Goal: Task Accomplishment & Management: Manage account settings

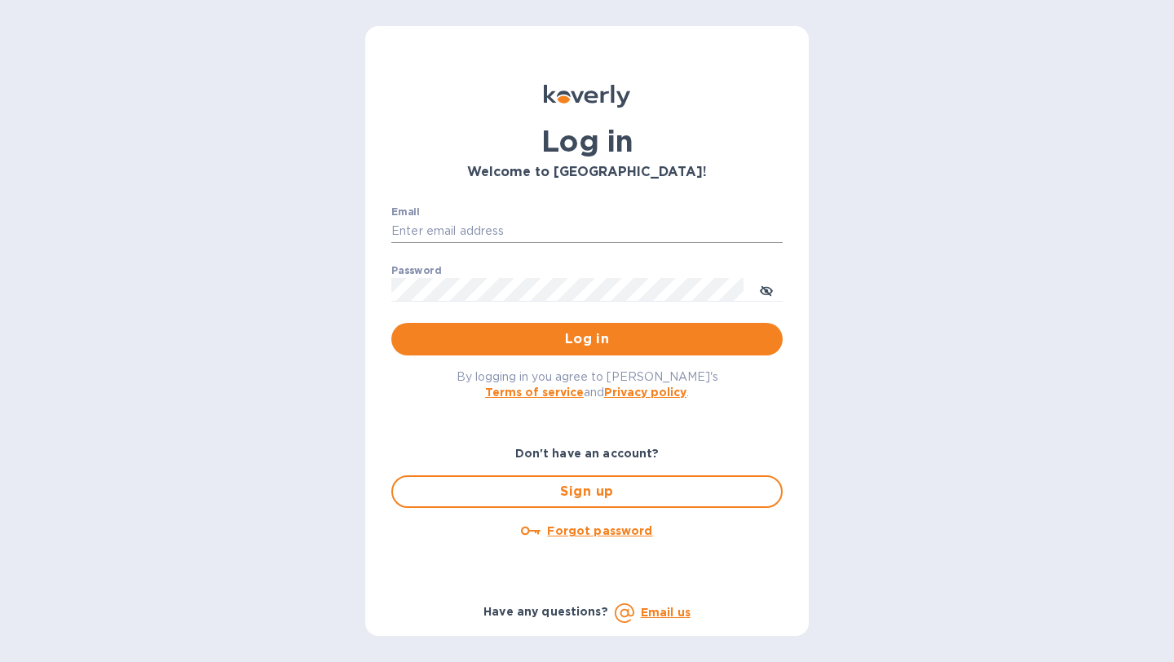
click at [500, 223] on input "Email" at bounding box center [586, 231] width 391 height 24
type input "[EMAIL_ADDRESS][PERSON_NAME][DOMAIN_NAME]"
drag, startPoint x: 541, startPoint y: 232, endPoint x: 216, endPoint y: 214, distance: 325.8
click at [216, 214] on div "Log in Welcome to [GEOGRAPHIC_DATA]! Email [EMAIL_ADDRESS][PERSON_NAME][DOMAIN_…" at bounding box center [587, 331] width 1174 height 662
click at [397, 224] on input "Email" at bounding box center [586, 231] width 391 height 24
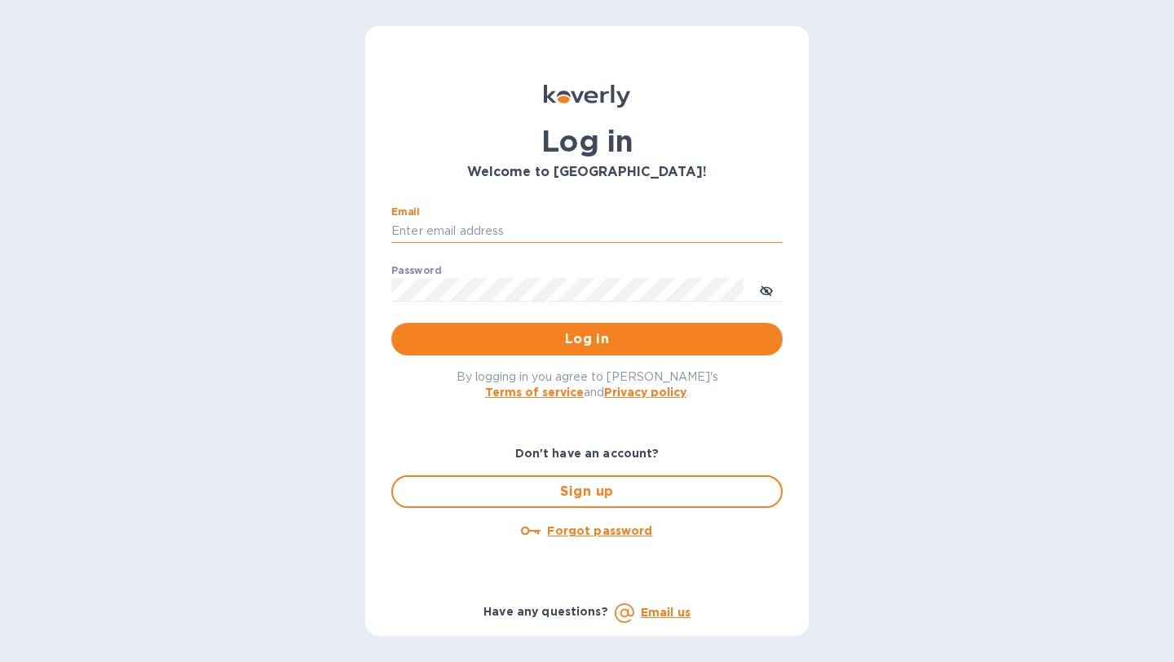
type input "[PERSON_NAME][EMAIL_ADDRESS][DOMAIN_NAME]"
click at [496, 302] on div "Password ​" at bounding box center [586, 294] width 391 height 59
click at [391, 323] on button "Log in" at bounding box center [586, 339] width 391 height 33
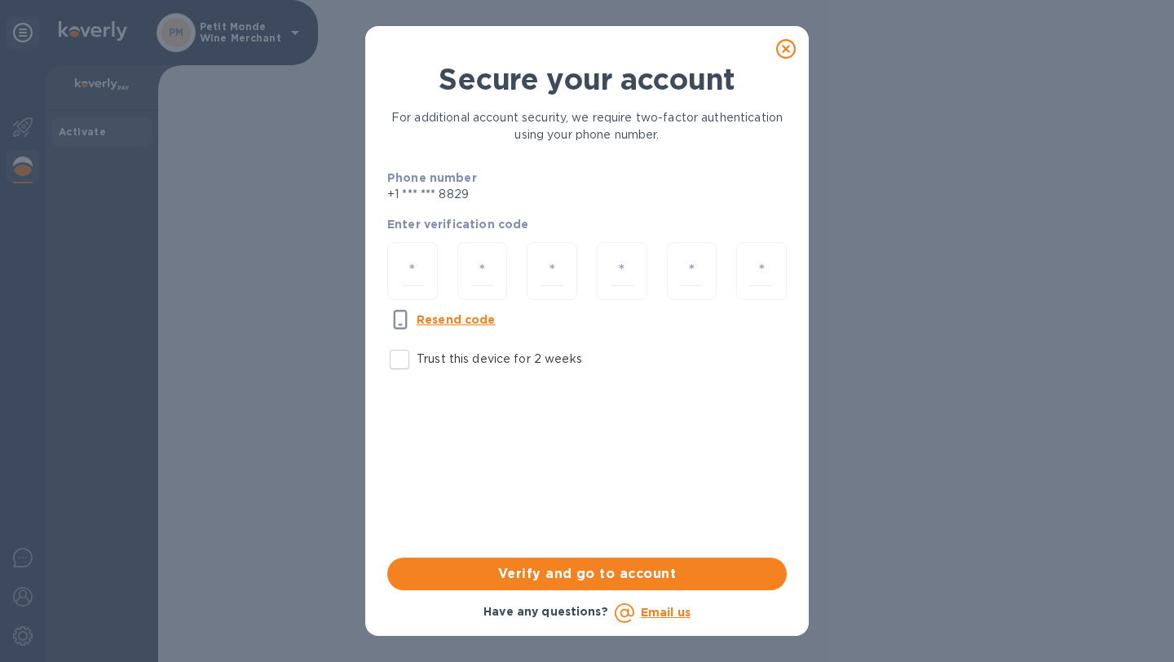
click at [398, 367] on input "Trust this device for 2 weeks" at bounding box center [399, 359] width 34 height 34
checkbox input "true"
click at [404, 262] on input "number" at bounding box center [412, 271] width 23 height 30
type input "7"
type input "5"
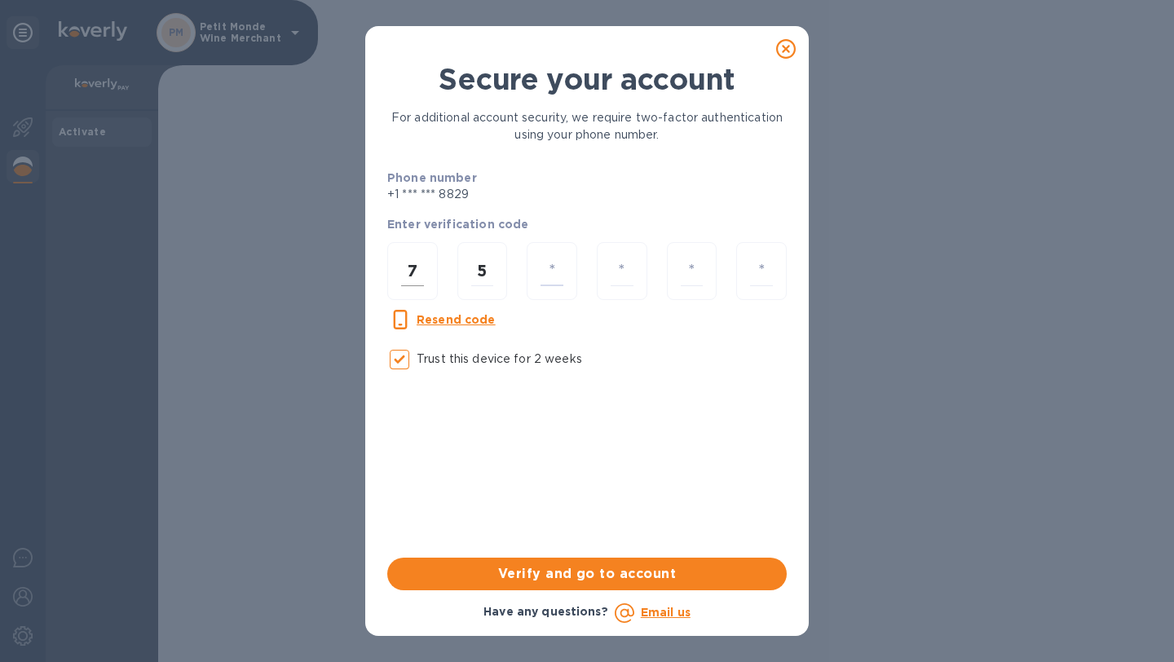
type input "3"
type input "8"
type input "7"
type input "9"
